Goal: Obtain resource: Download file/media

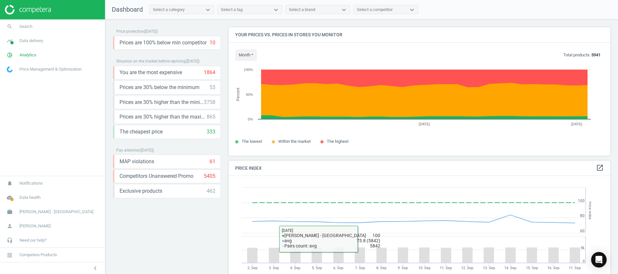
scroll to position [164, 389]
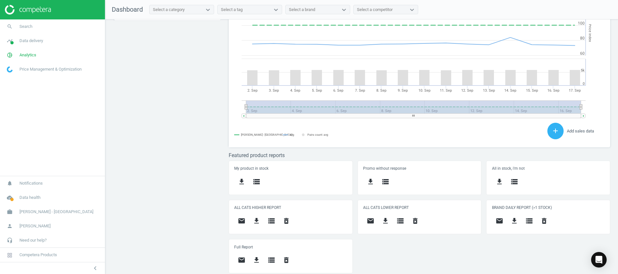
click at [29, 10] on img at bounding box center [28, 10] width 46 height 10
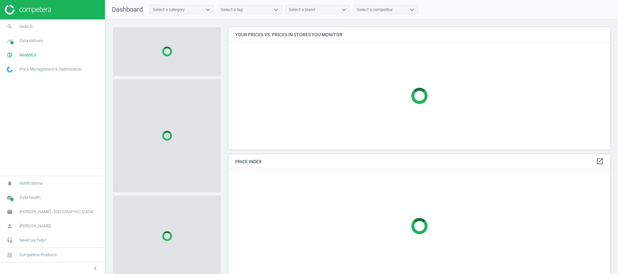
scroll to position [137, 389]
click at [11, 46] on icon "timeline" at bounding box center [10, 41] width 12 height 12
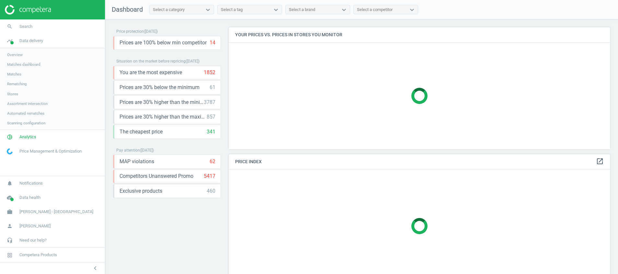
click at [16, 92] on span "Stores" at bounding box center [12, 93] width 11 height 5
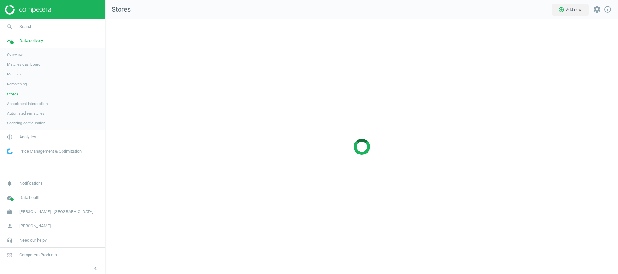
scroll to position [270, 528]
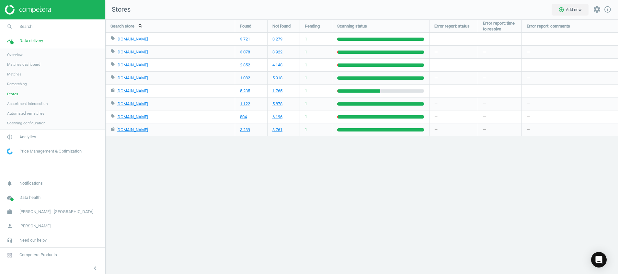
click at [20, 10] on img at bounding box center [28, 10] width 46 height 10
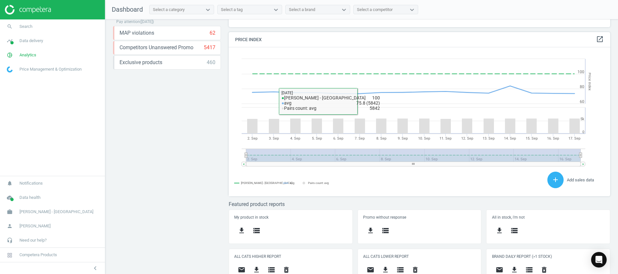
scroll to position [177, 0]
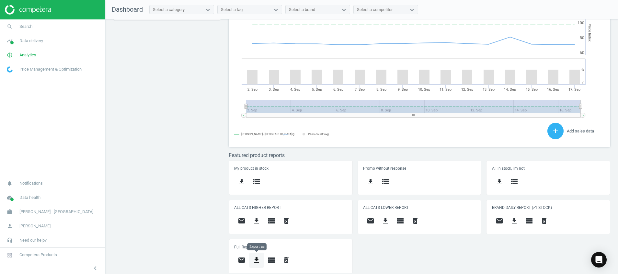
click at [261, 261] on button "get_app" at bounding box center [256, 259] width 15 height 15
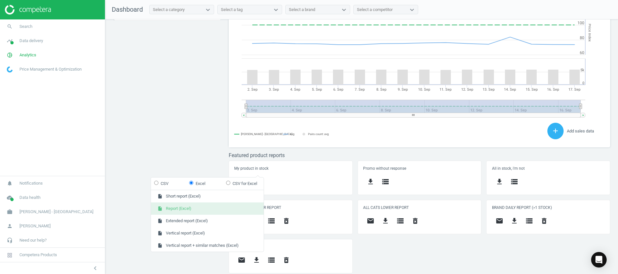
click at [170, 207] on button "insert_drive_file Report (Excel)" at bounding box center [207, 208] width 113 height 12
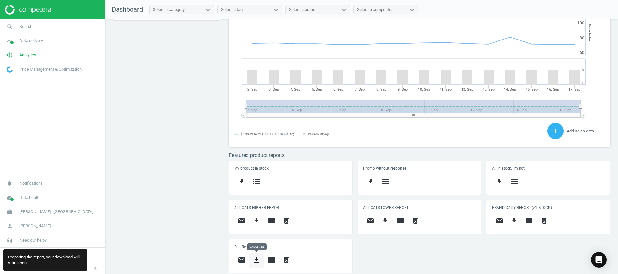
click at [258, 257] on icon "get_app" at bounding box center [256, 260] width 8 height 8
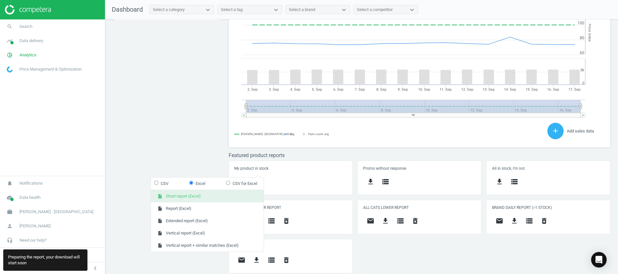
click at [212, 196] on button "insert_drive_file Short report (Excel)" at bounding box center [207, 196] width 113 height 12
